Goal: Task Accomplishment & Management: Complete application form

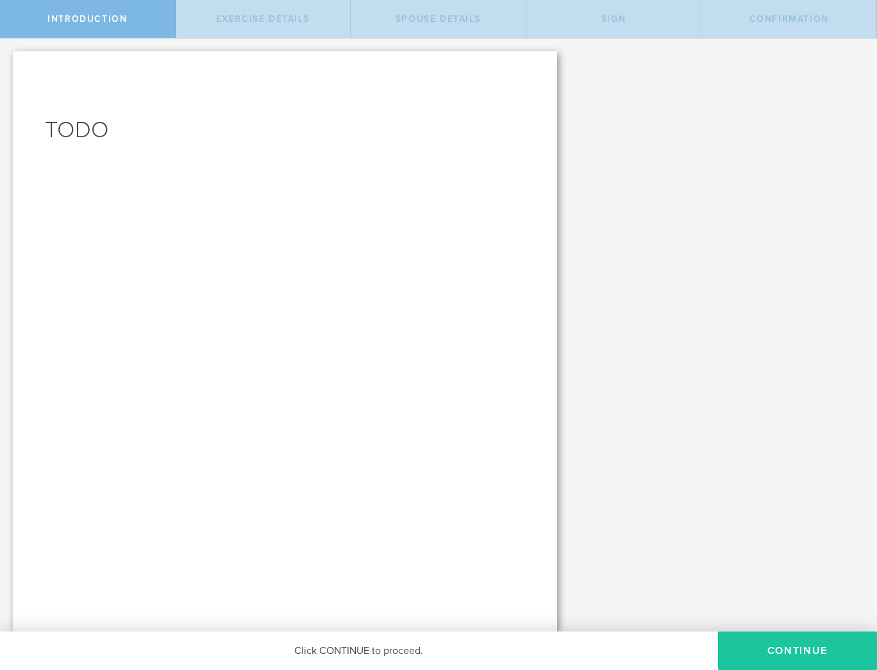
click at [758, 646] on button "CONTINUE" at bounding box center [797, 651] width 159 height 38
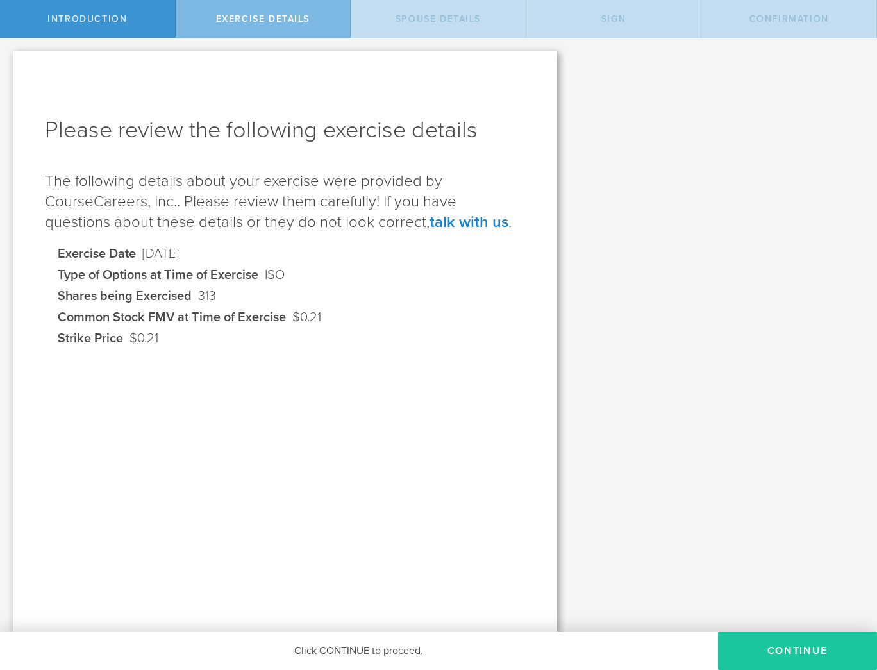
click at [767, 646] on button "Continue" at bounding box center [797, 651] width 159 height 38
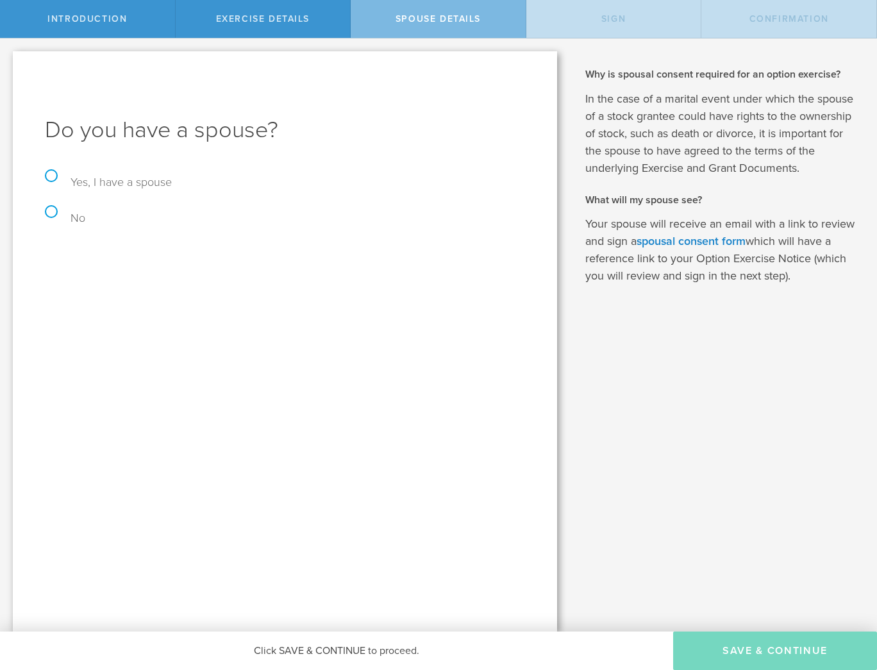
click at [51, 211] on label "No" at bounding box center [65, 218] width 40 height 14
click at [8, 65] on input "No" at bounding box center [4, 51] width 8 height 27
radio input "true"
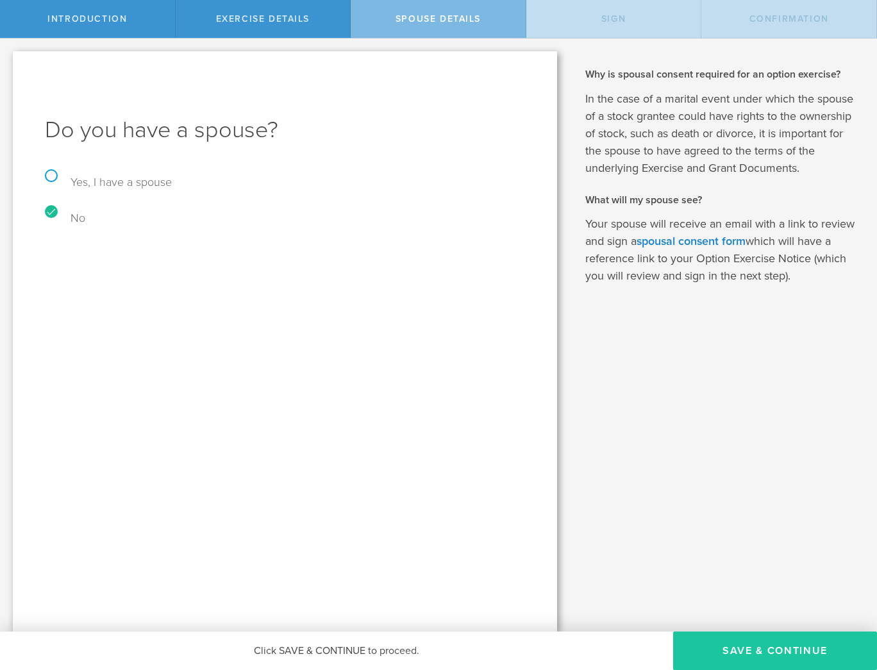
click at [768, 647] on button "Save & Continue" at bounding box center [775, 651] width 204 height 38
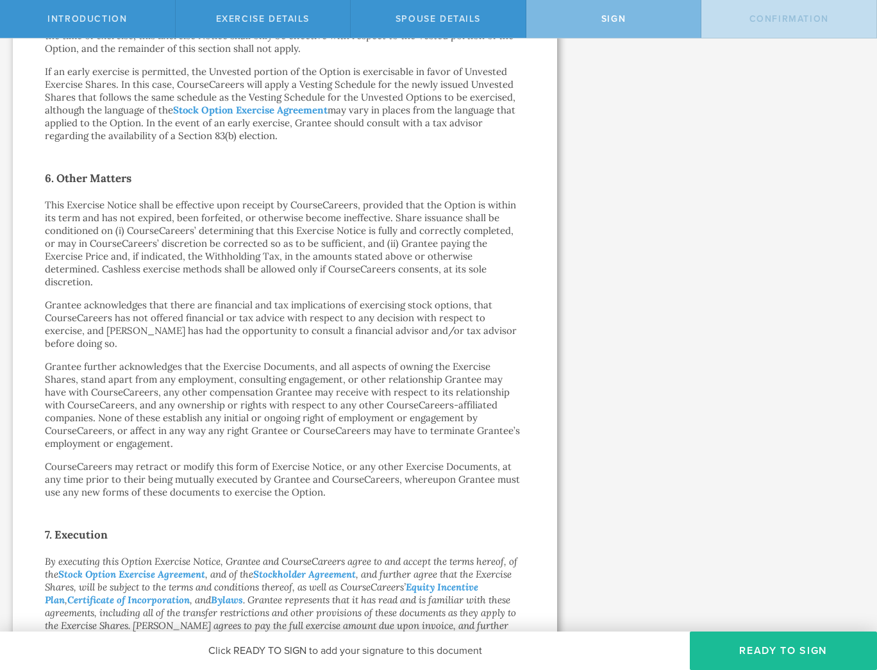
scroll to position [930, 0]
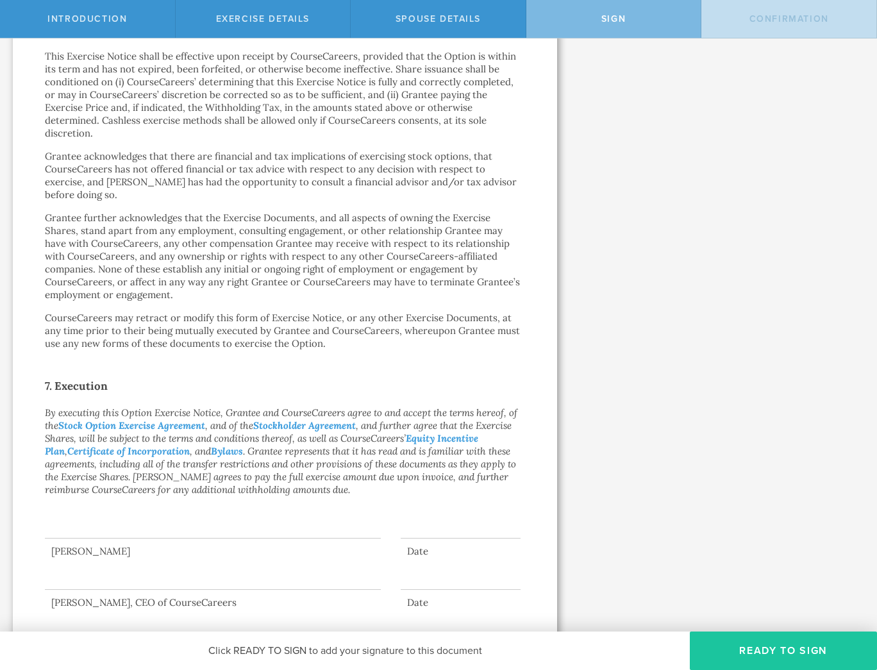
click at [762, 639] on button "Ready to Sign" at bounding box center [783, 651] width 187 height 38
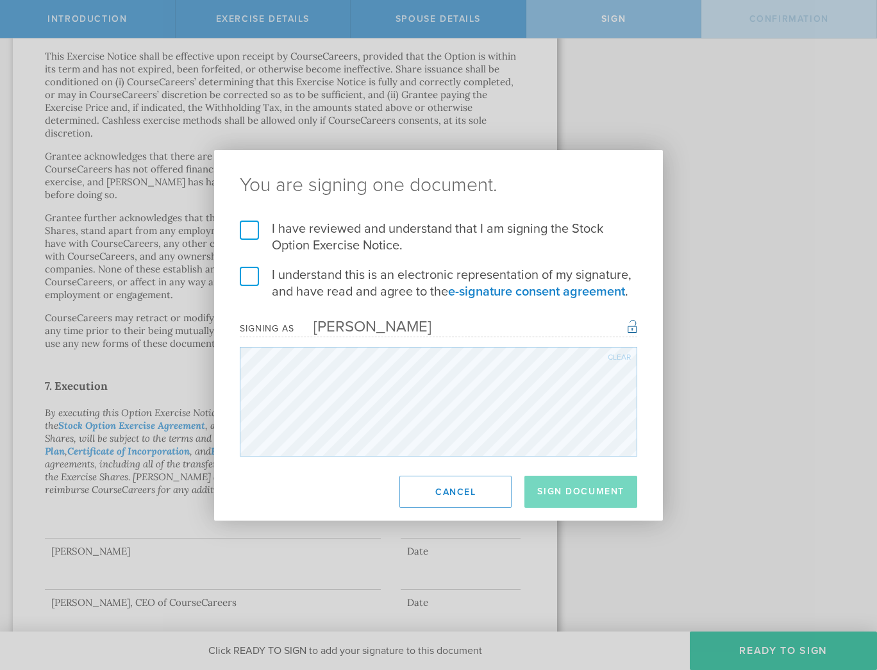
click at [246, 224] on label "I have reviewed and understand that I am signing the Stock Option Exercise Noti…" at bounding box center [439, 237] width 398 height 33
click at [0, 0] on input "I have reviewed and understand that I am signing the Stock Option Exercise Noti…" at bounding box center [0, 0] width 0 height 0
click at [246, 283] on label "I understand this is an electronic representation of my signature, and have rea…" at bounding box center [439, 283] width 398 height 33
click at [0, 0] on input "I understand this is an electronic representation of my signature, and have rea…" at bounding box center [0, 0] width 0 height 0
click at [571, 490] on button "Sign Document" at bounding box center [581, 492] width 113 height 32
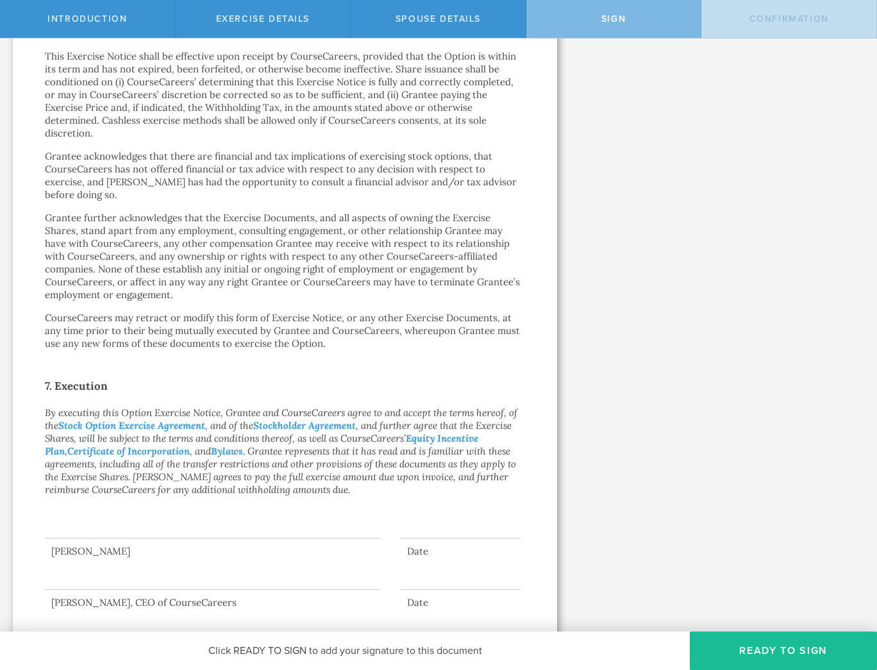
scroll to position [0, 0]
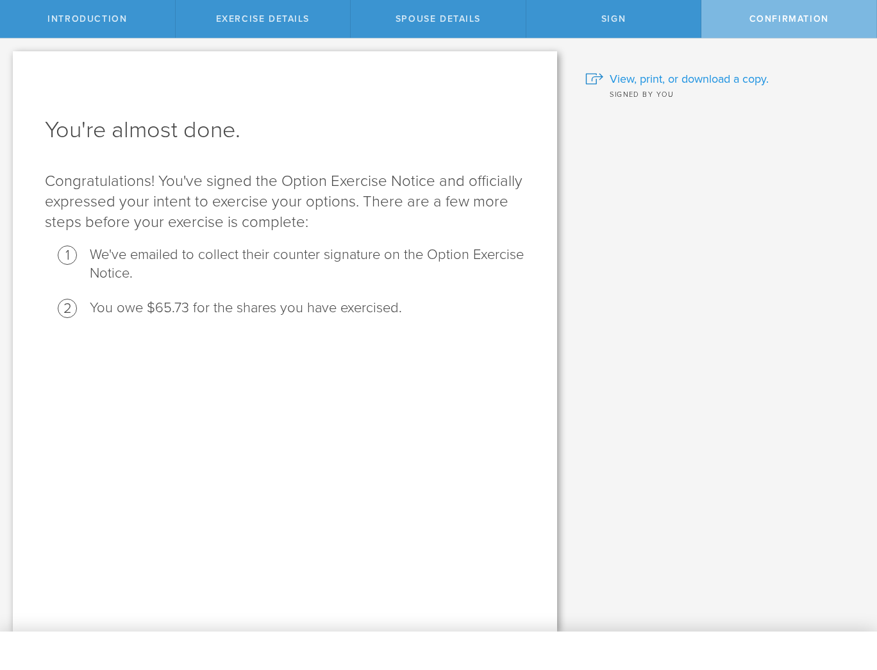
click at [709, 80] on span "View, print, or download a copy." at bounding box center [689, 79] width 159 height 17
